Goal: Check status: Verify the current state of an ongoing process or item

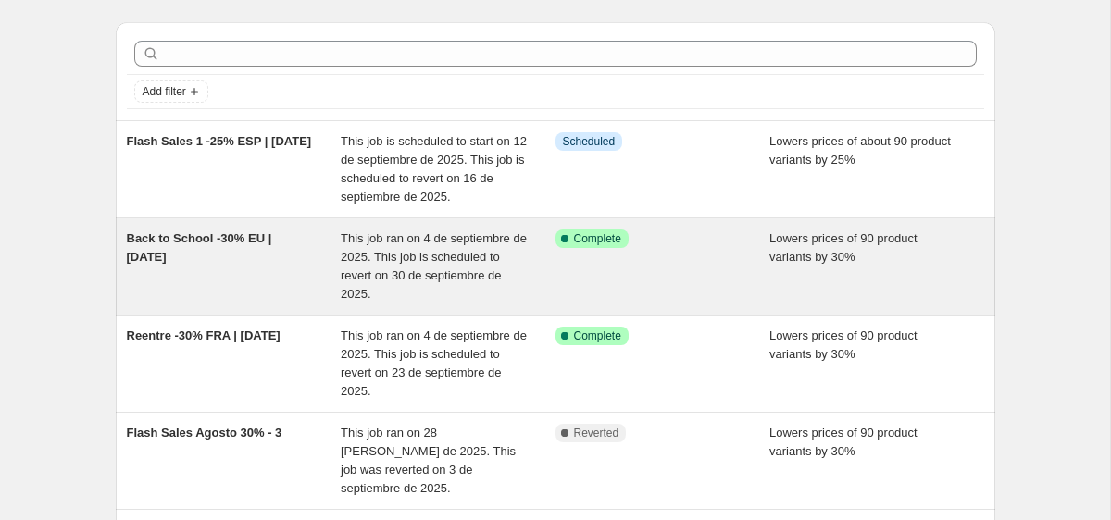
scroll to position [49, 0]
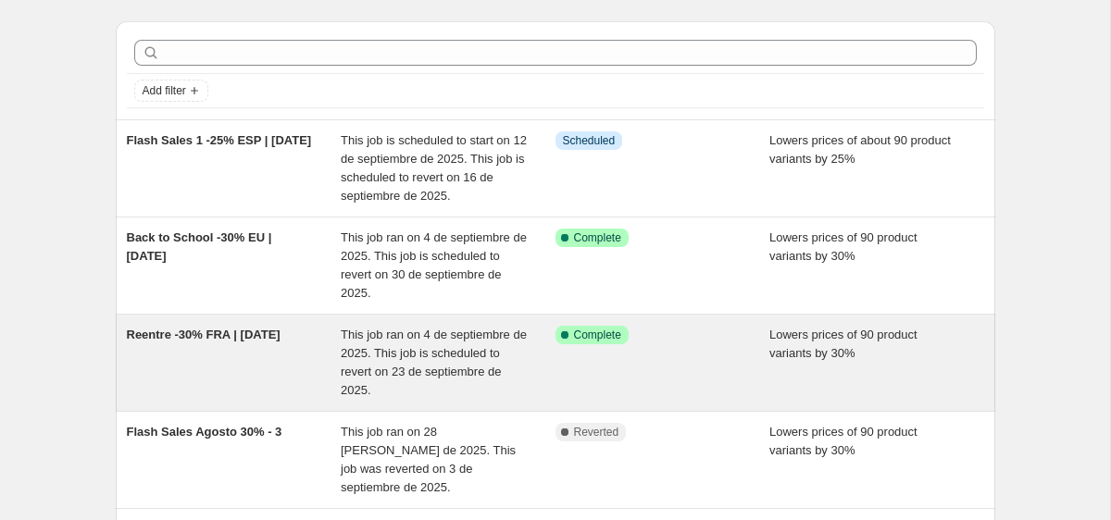
click at [406, 354] on span "This job ran on 4 de septiembre de 2025. This job is scheduled to revert on 23 …" at bounding box center [434, 362] width 186 height 69
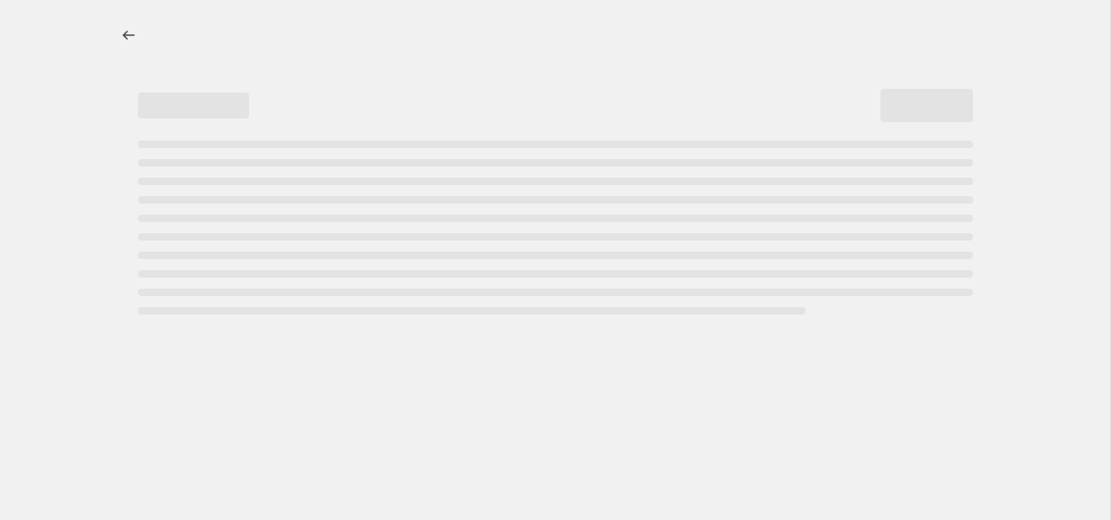
select select "percentage"
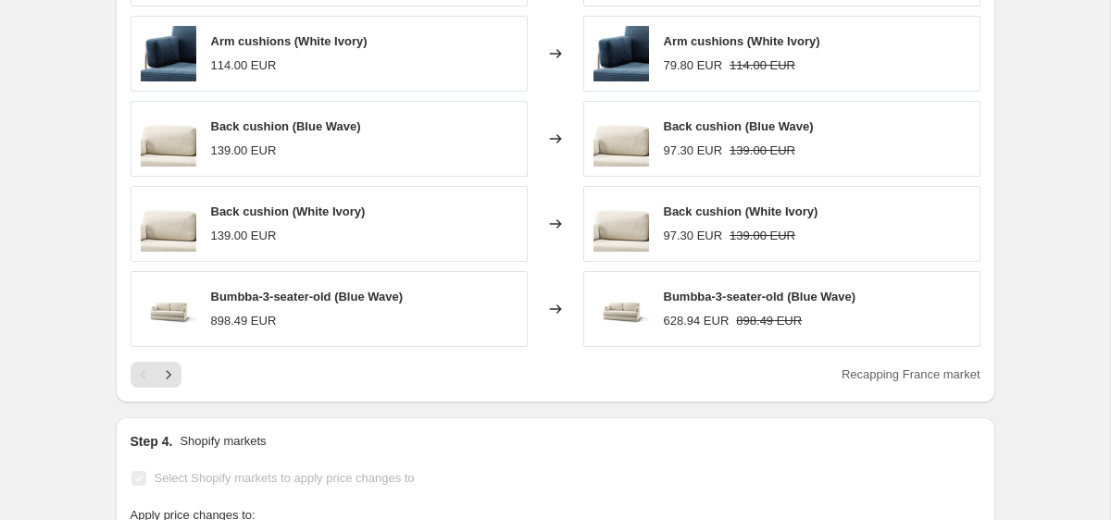
scroll to position [1373, 0]
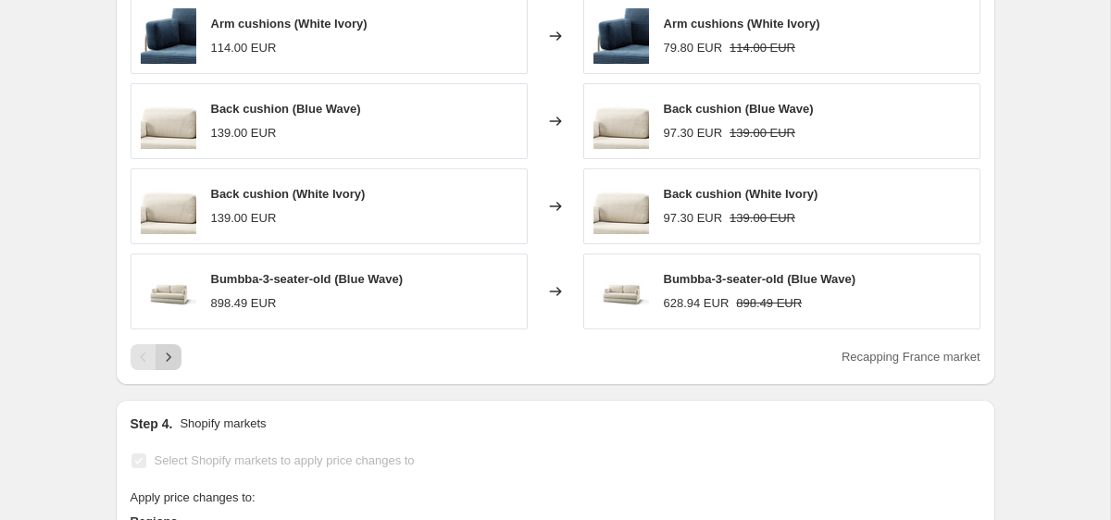
click at [173, 354] on icon "Next" at bounding box center [168, 357] width 19 height 19
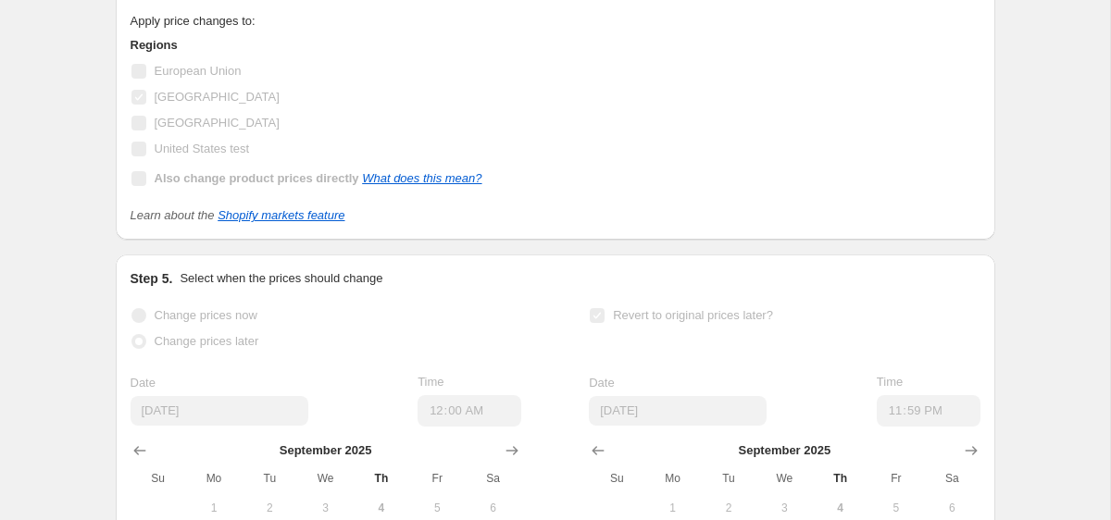
scroll to position [2132, 0]
